Goal: Obtain resource: Obtain resource

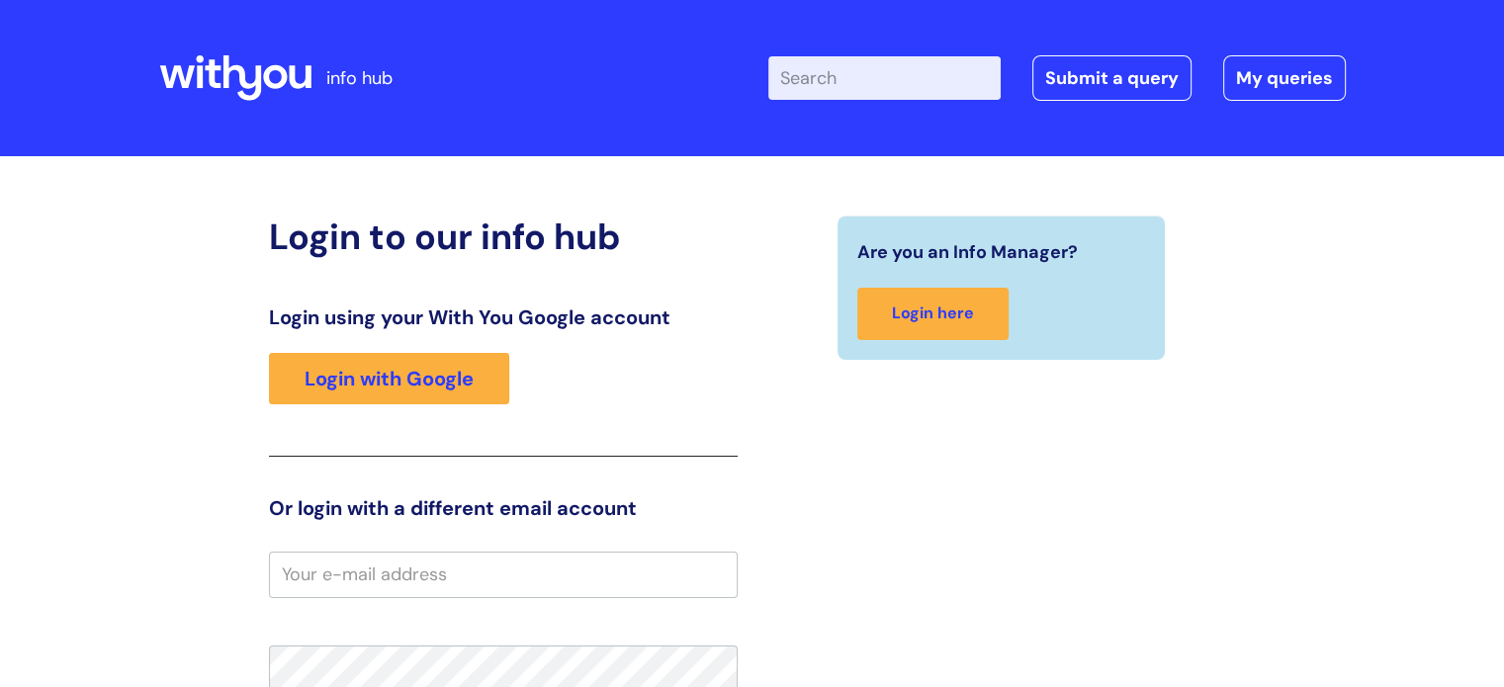
click at [875, 82] on input "Enter your search term here..." at bounding box center [884, 78] width 232 height 44
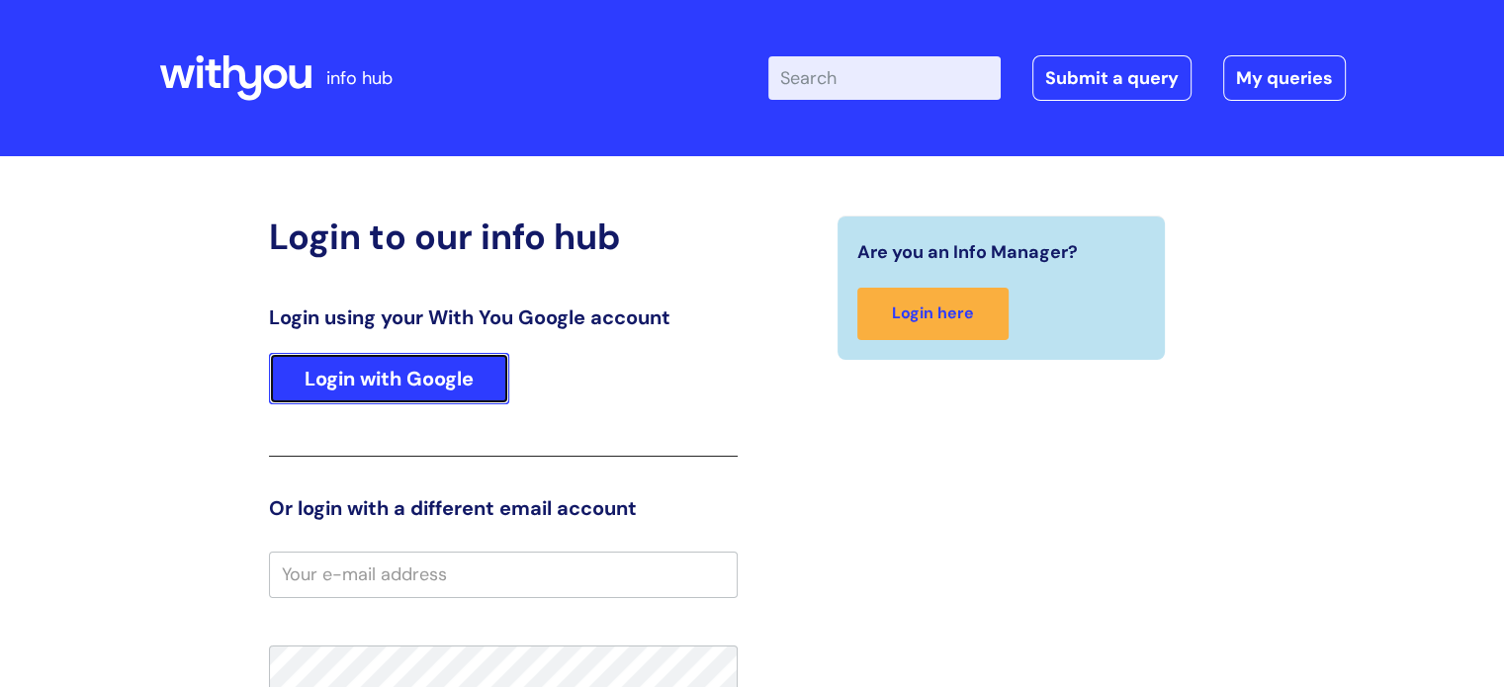
click at [385, 371] on link "Login with Google" at bounding box center [389, 378] width 240 height 51
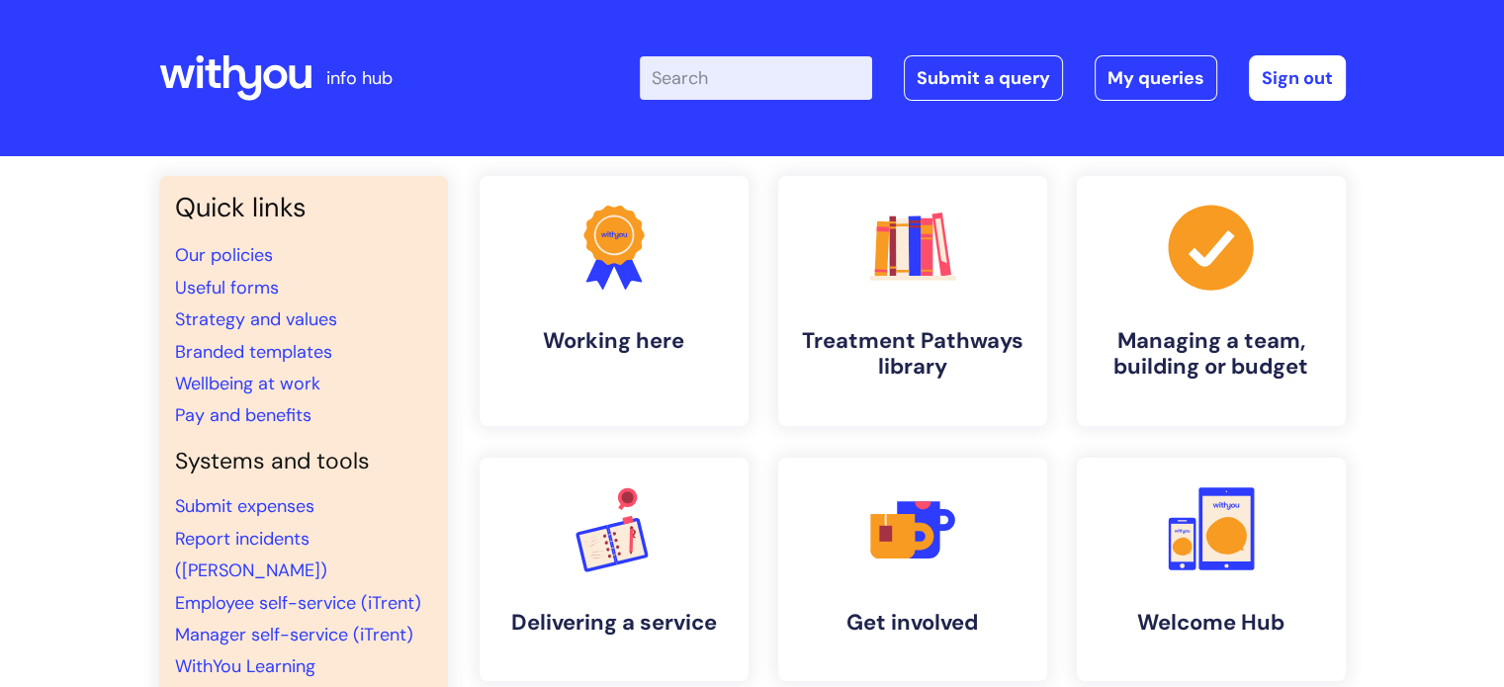
click at [767, 88] on input "Enter your search term here..." at bounding box center [756, 78] width 232 height 44
type input "brand"
click button "Search" at bounding box center [0, 0] width 0 height 0
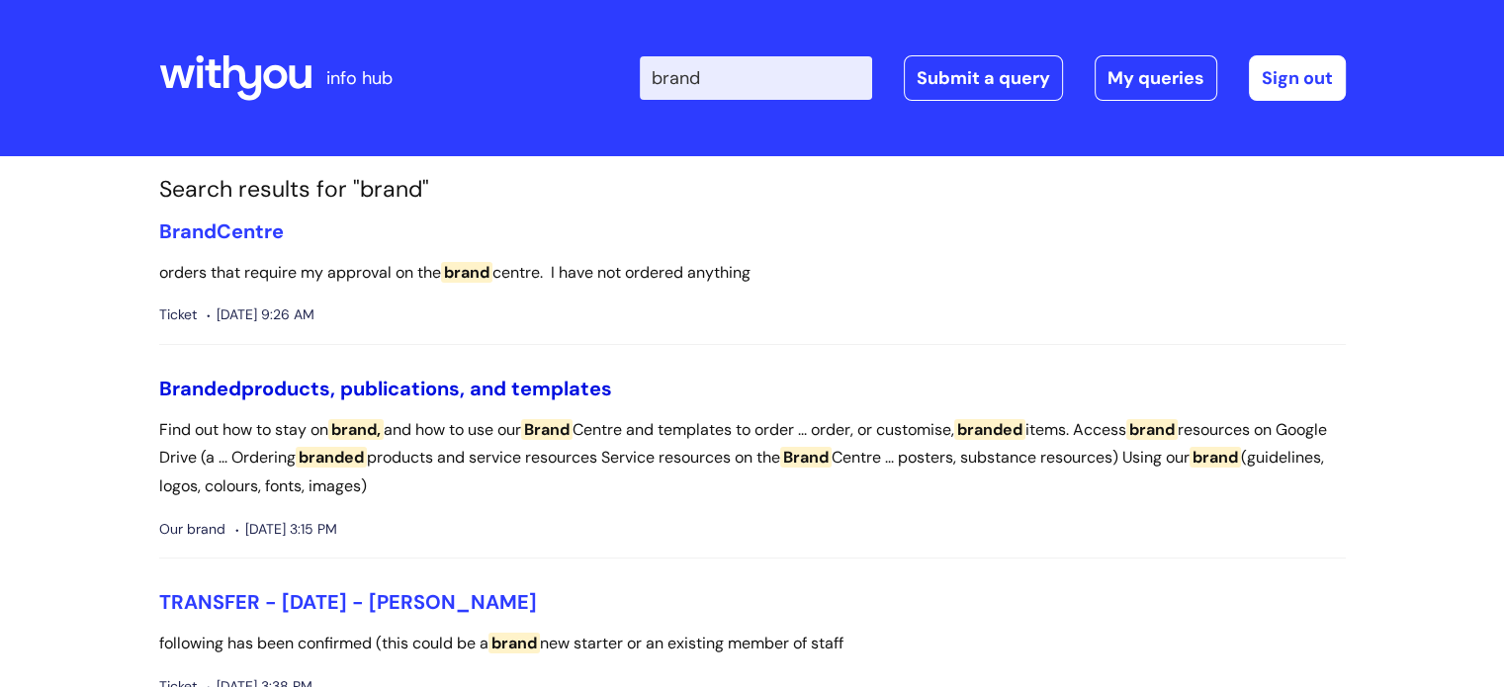
click at [352, 387] on link "Branded products, publications, and templates" at bounding box center [385, 389] width 453 height 26
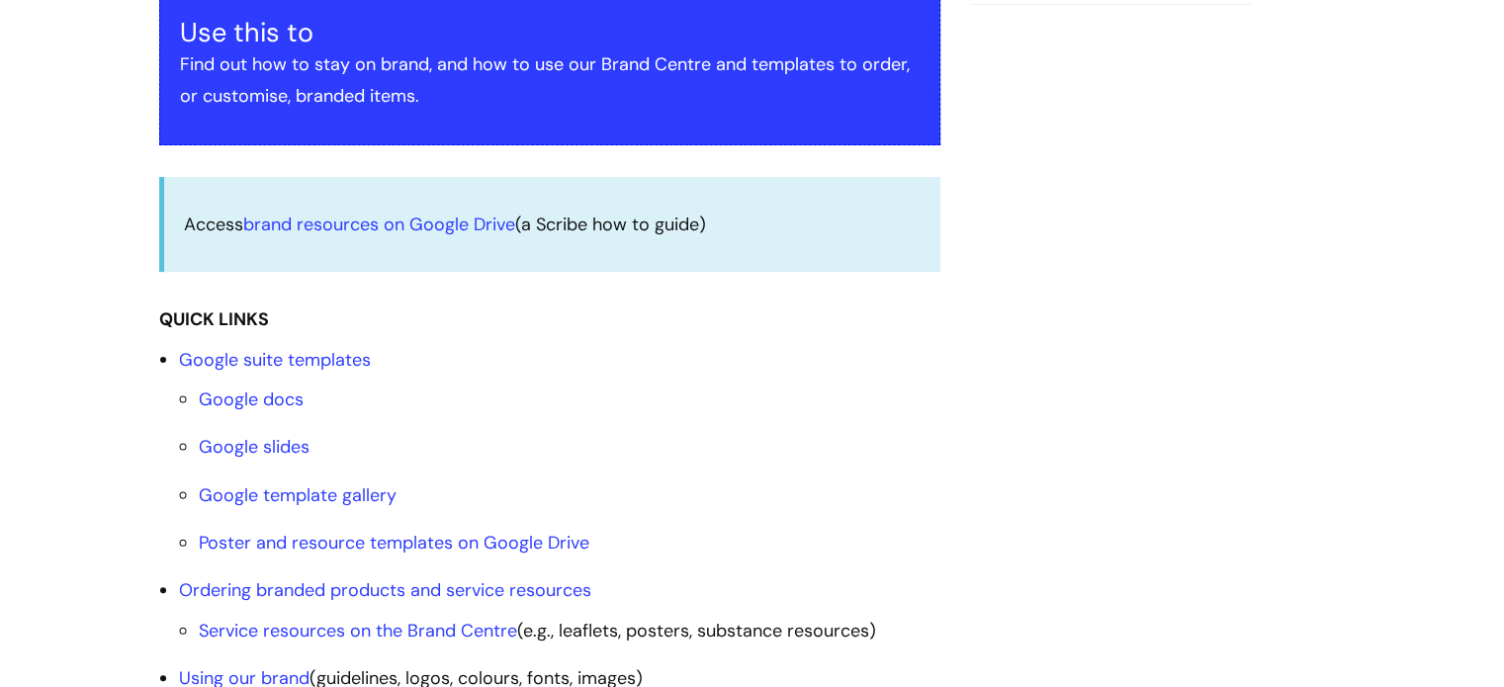
scroll to position [446, 0]
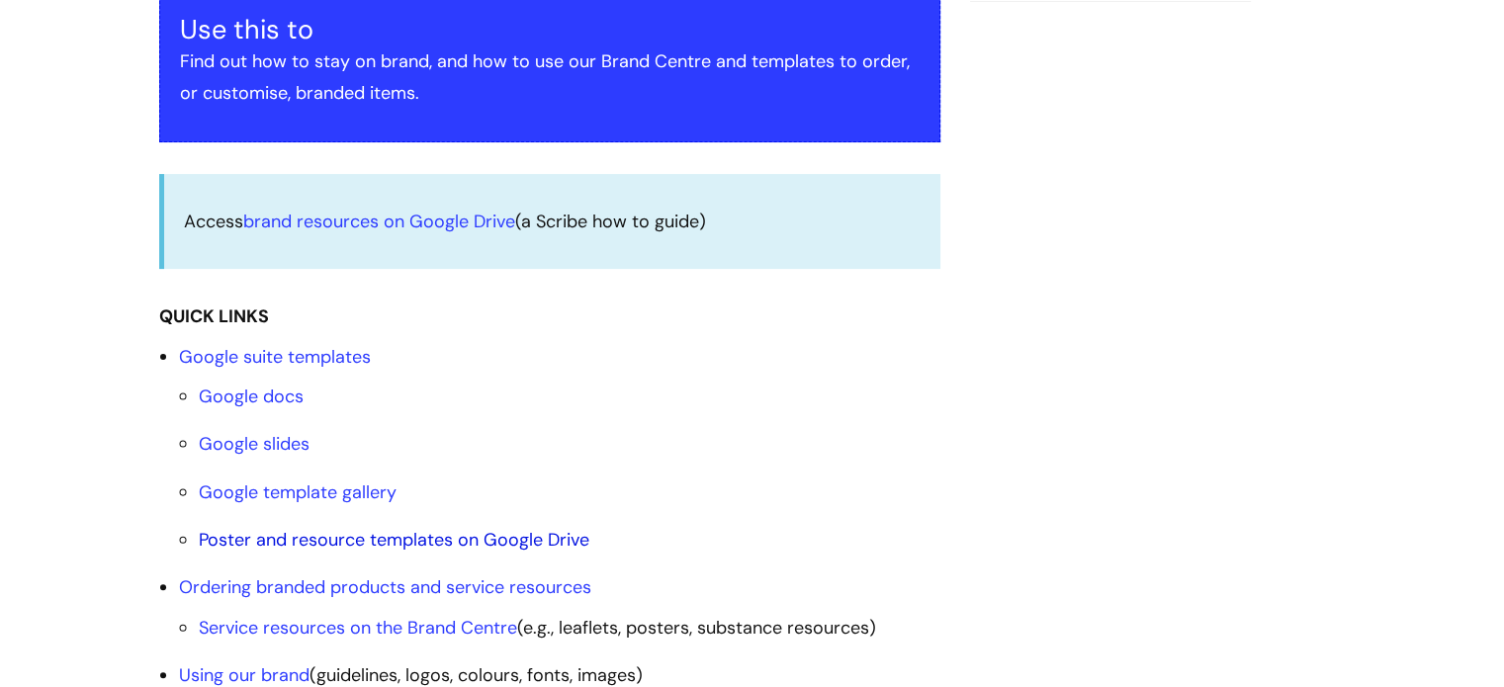
click at [372, 537] on link "Poster and resource templates on Google Drive" at bounding box center [394, 540] width 391 height 24
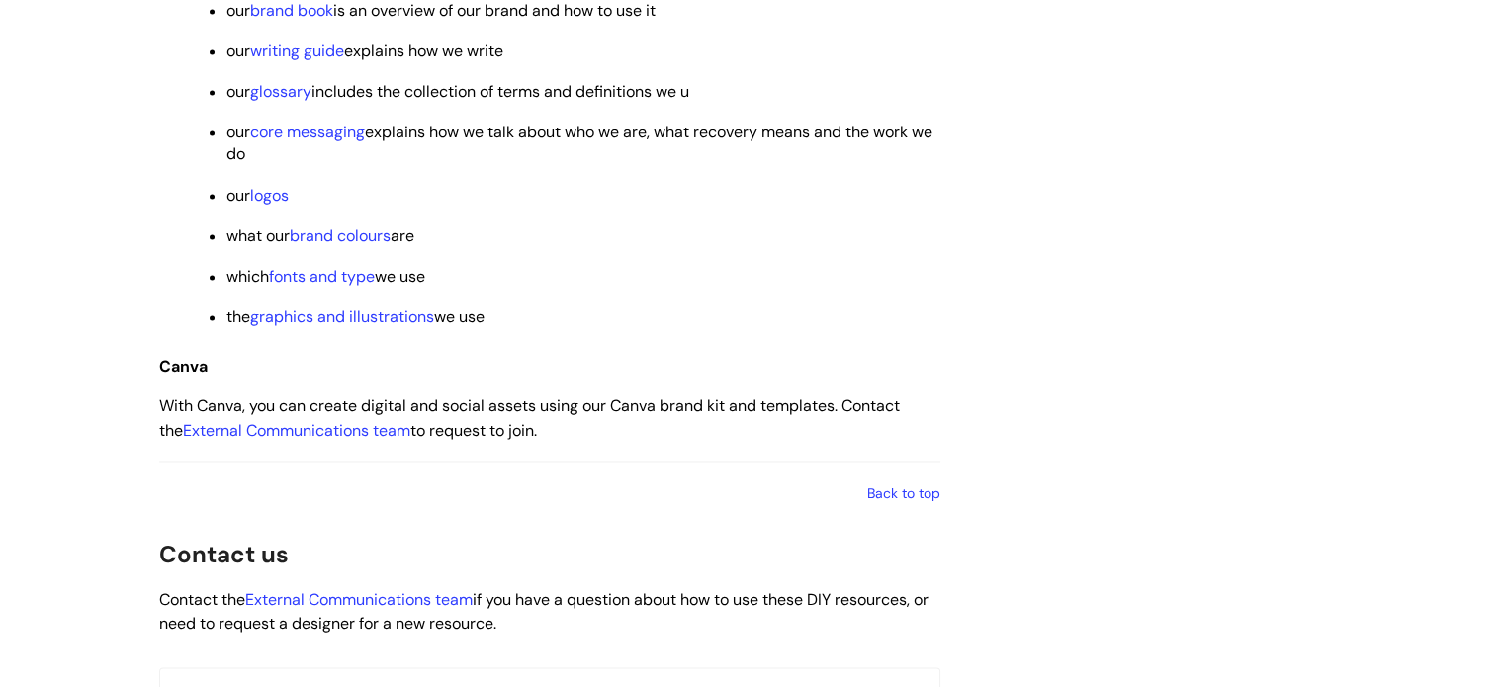
scroll to position [3029, 0]
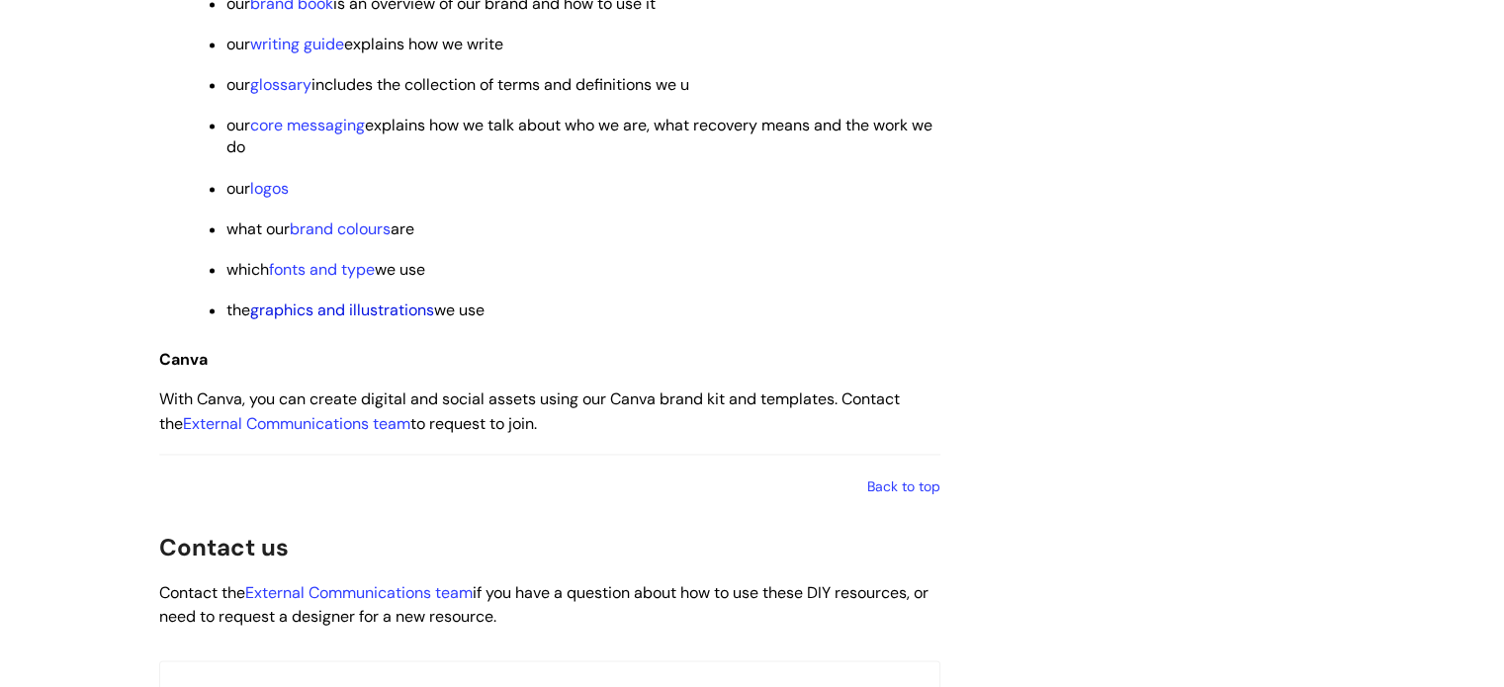
click at [343, 320] on link "graphics and illustrations" at bounding box center [342, 310] width 184 height 21
